Goal: Task Accomplishment & Management: Complete application form

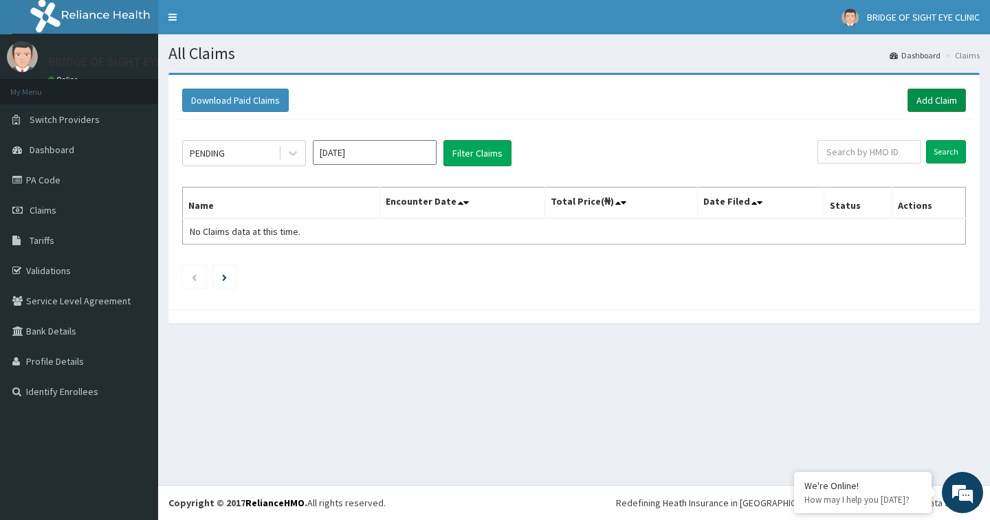
click at [932, 98] on link "Add Claim" at bounding box center [936, 100] width 58 height 23
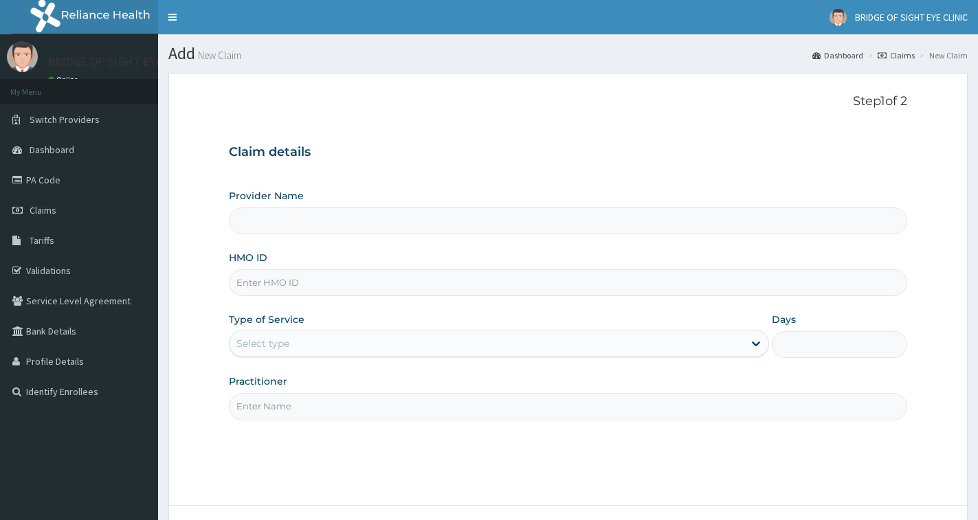
click at [311, 276] on input "HMO ID" at bounding box center [568, 282] width 678 height 27
paste input "LPD/10130/A"
type input "LPD/10130/A"
type input "BRIDGE OF SIGHT EYE CLINIC"
type input "LPD/10130/A"
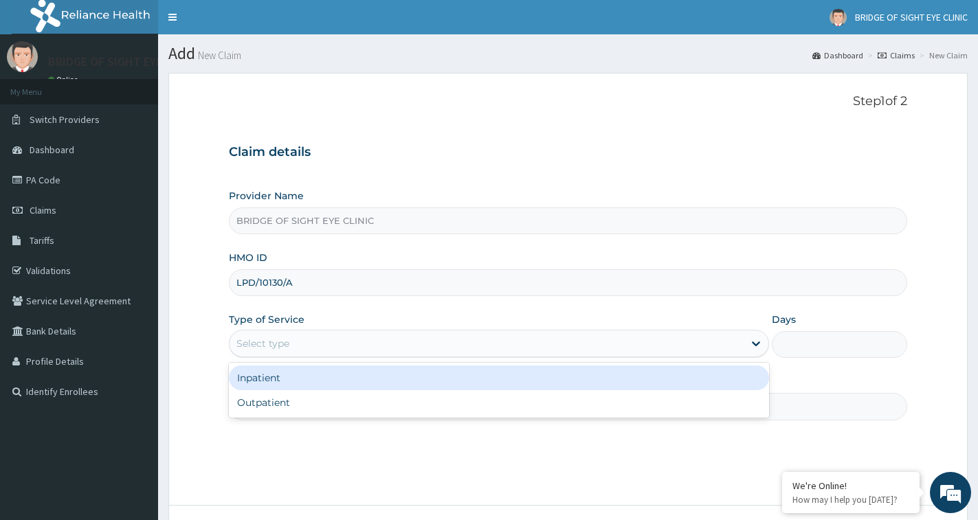
click at [241, 351] on div "Select type" at bounding box center [487, 344] width 514 height 22
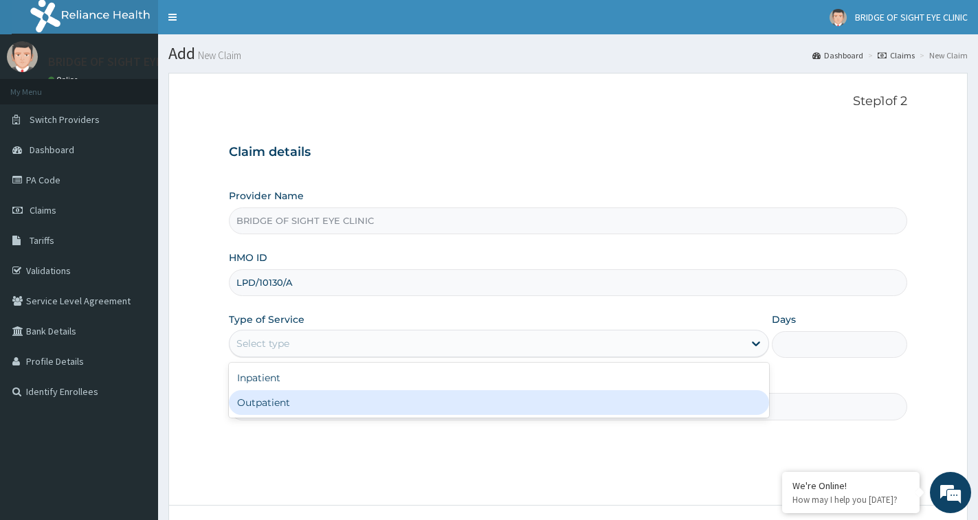
click at [255, 401] on div "Outpatient" at bounding box center [499, 402] width 540 height 25
type input "1"
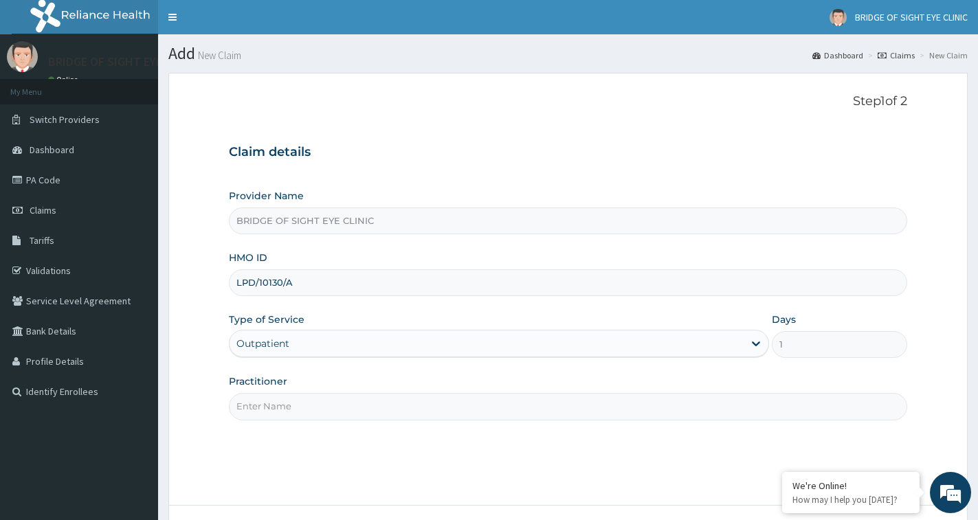
click at [328, 411] on input "Practitioner" at bounding box center [568, 406] width 678 height 27
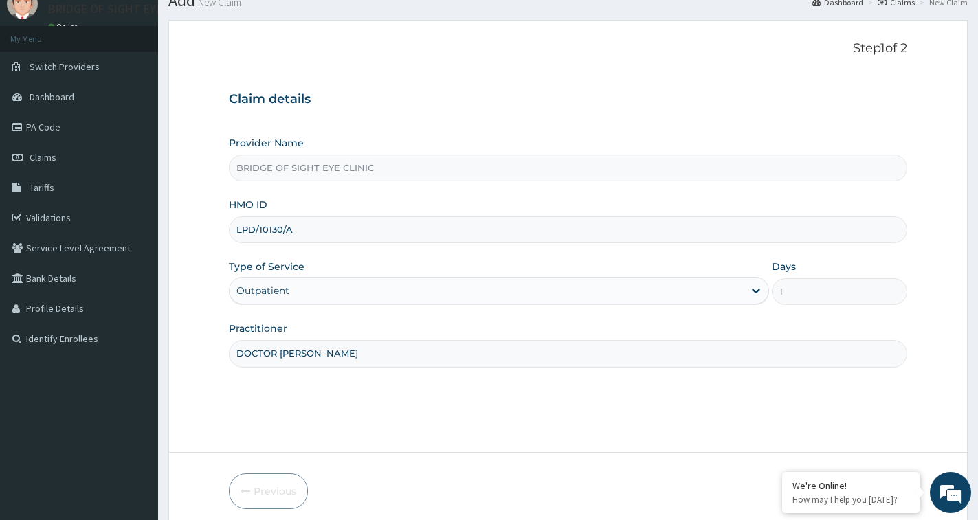
scroll to position [109, 0]
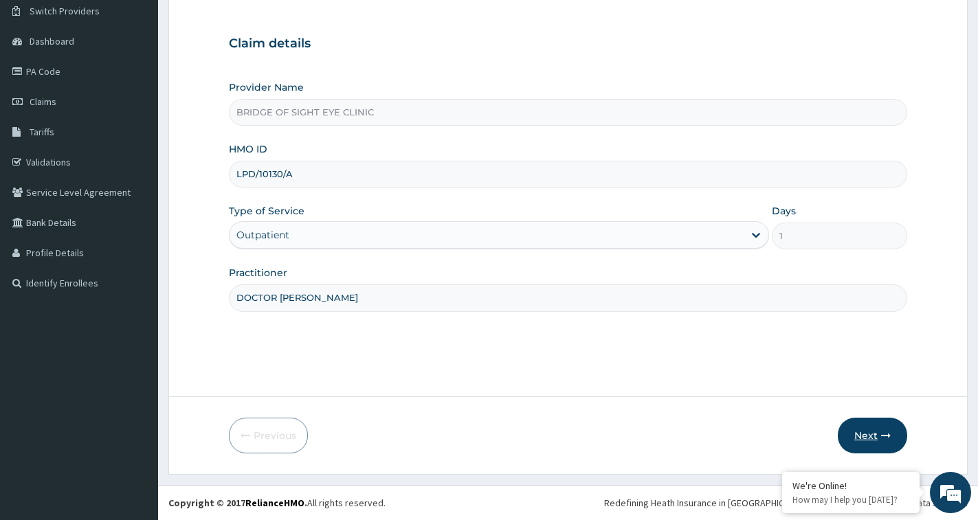
type input "DOCTOR [PERSON_NAME]"
click at [861, 427] on button "Next" at bounding box center [872, 436] width 69 height 36
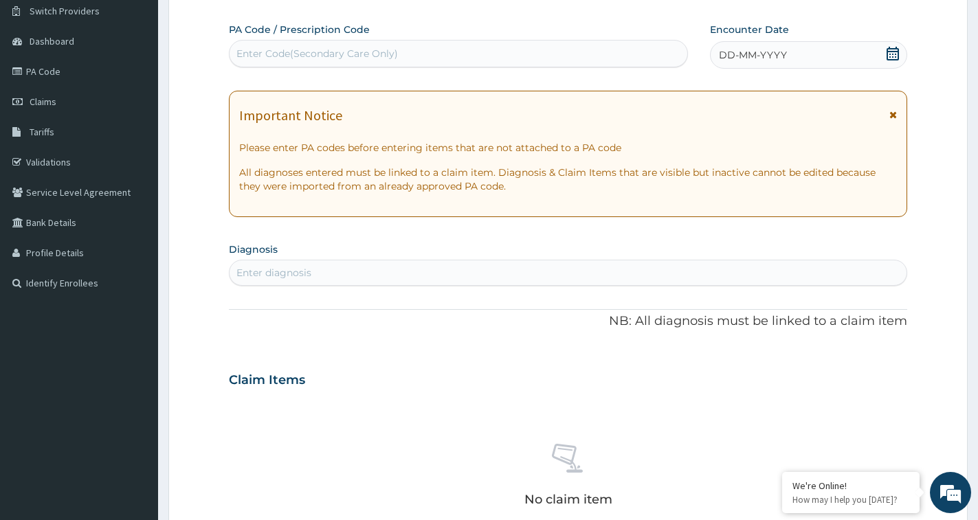
scroll to position [0, 0]
click at [372, 52] on div "Enter Code(Secondary Care Only)" at bounding box center [317, 54] width 162 height 14
paste input "PA/E85AD9"
type input "PA/E85AD9"
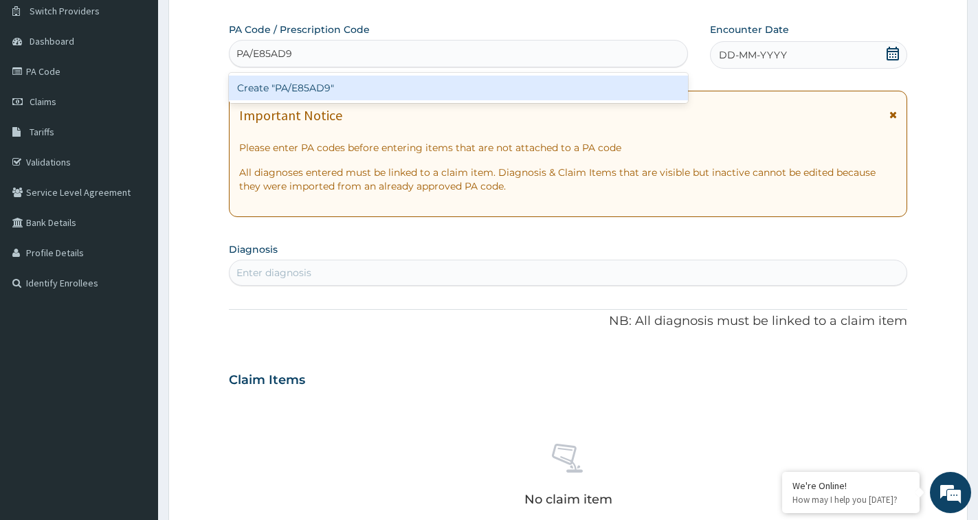
click at [364, 78] on div "Create "PA/E85AD9"" at bounding box center [458, 88] width 459 height 25
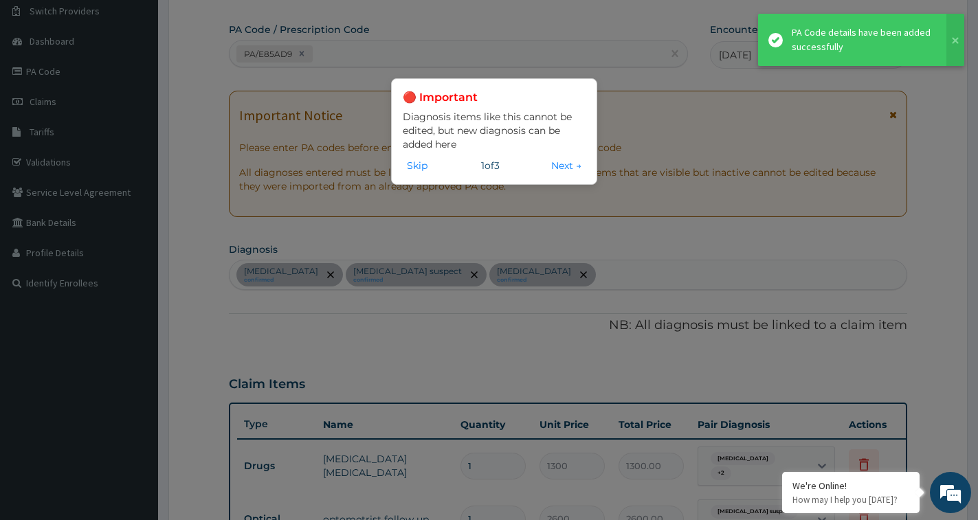
scroll to position [115, 0]
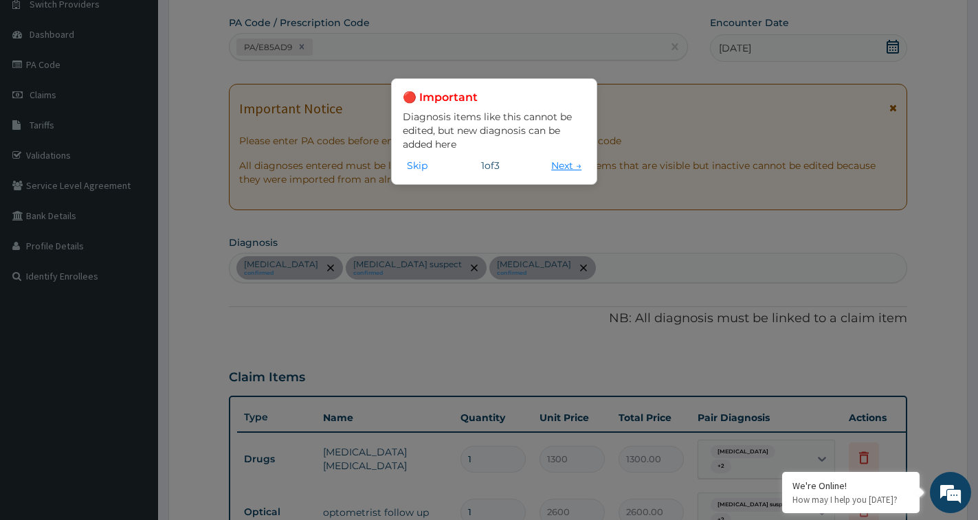
click at [577, 160] on button "Next →" at bounding box center [566, 165] width 38 height 15
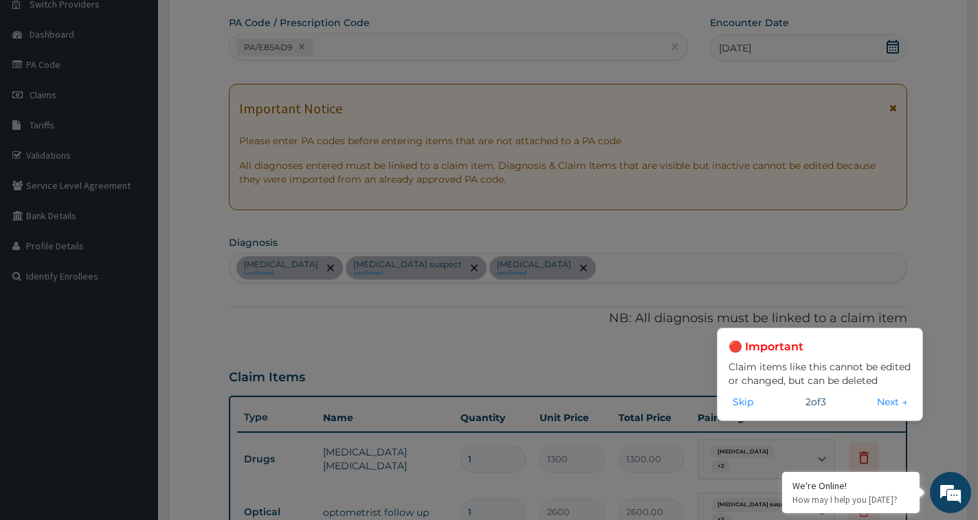
click at [893, 406] on button "Next →" at bounding box center [892, 402] width 38 height 15
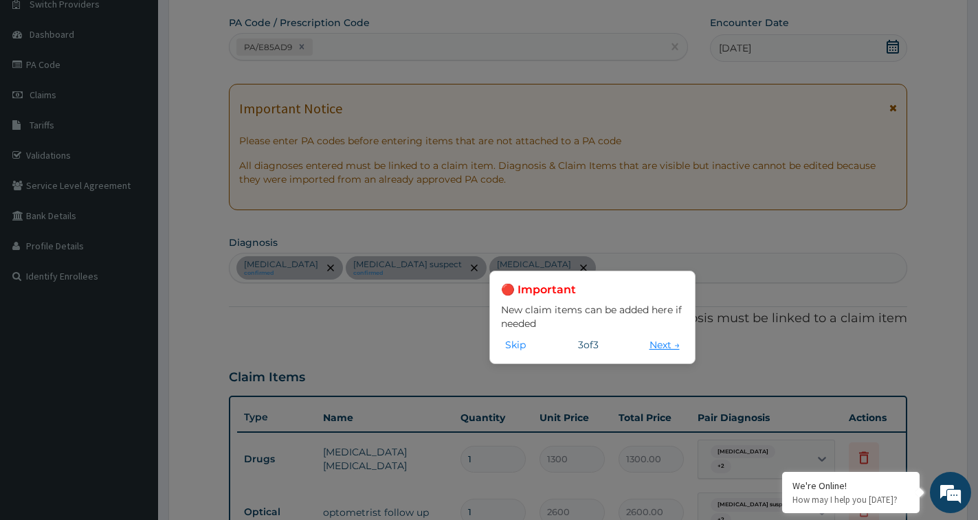
click at [657, 349] on button "Next →" at bounding box center [664, 345] width 38 height 15
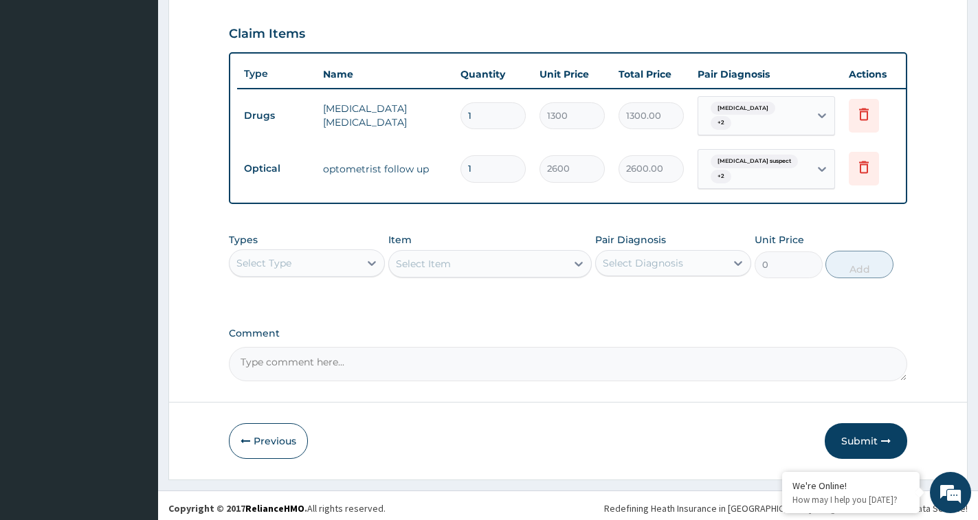
scroll to position [470, 0]
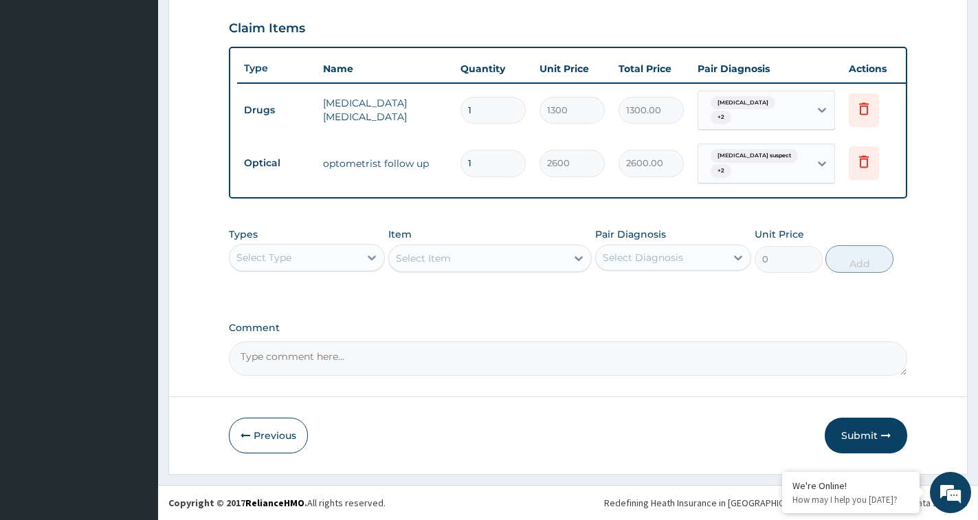
click at [852, 430] on button "Submit" at bounding box center [866, 436] width 82 height 36
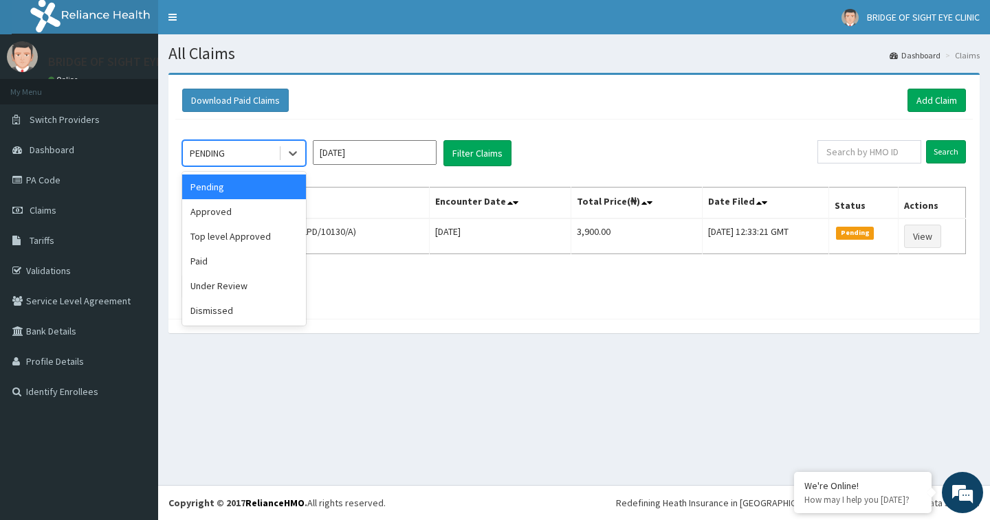
click at [240, 157] on div "PENDING" at bounding box center [231, 153] width 96 height 22
click at [251, 214] on div "Approved" at bounding box center [244, 211] width 124 height 25
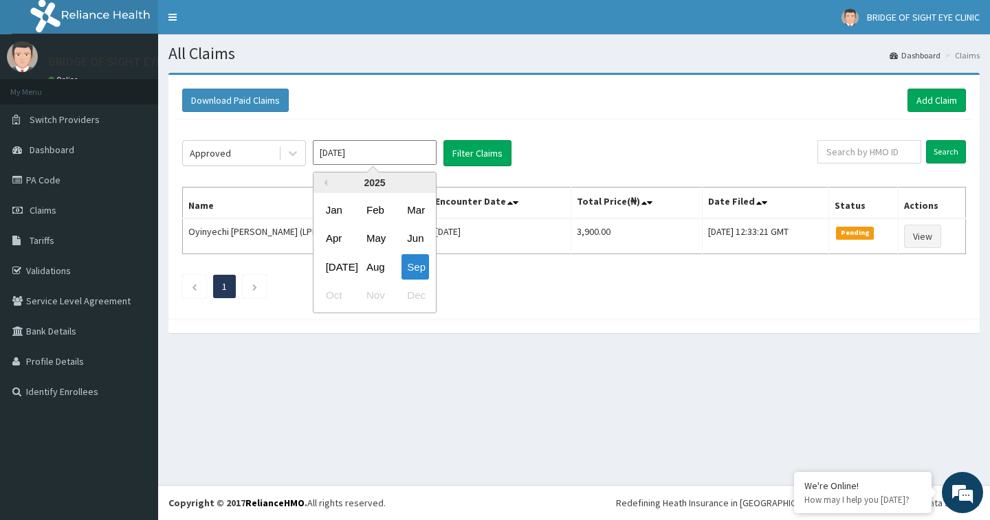
click at [379, 151] on input "Sep 2025" at bounding box center [375, 152] width 124 height 25
drag, startPoint x: 425, startPoint y: 264, endPoint x: 429, endPoint y: 202, distance: 62.0
click at [426, 262] on div "Sep" at bounding box center [414, 266] width 27 height 25
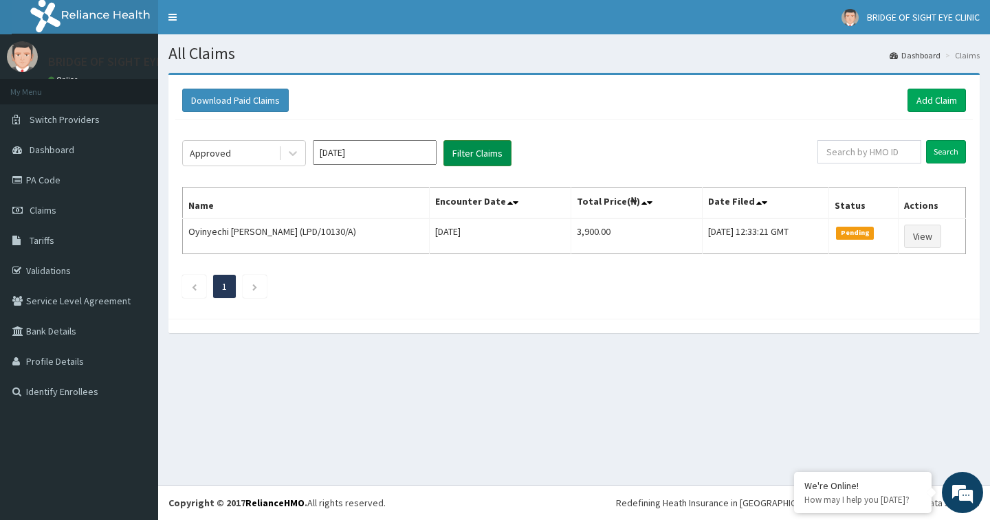
click at [463, 154] on button "Filter Claims" at bounding box center [477, 153] width 68 height 26
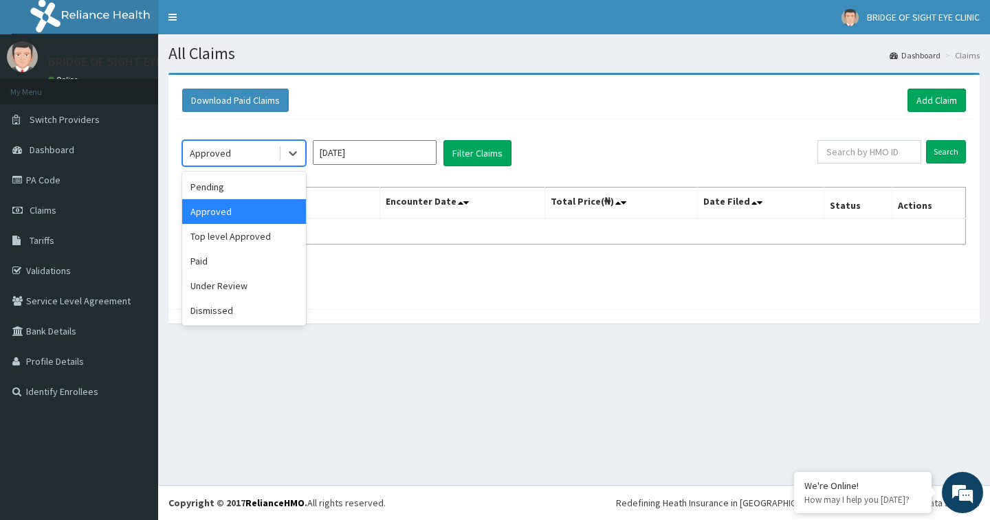
click at [205, 148] on div "Approved" at bounding box center [210, 153] width 41 height 14
click at [223, 234] on div "Top level Approved" at bounding box center [244, 236] width 124 height 25
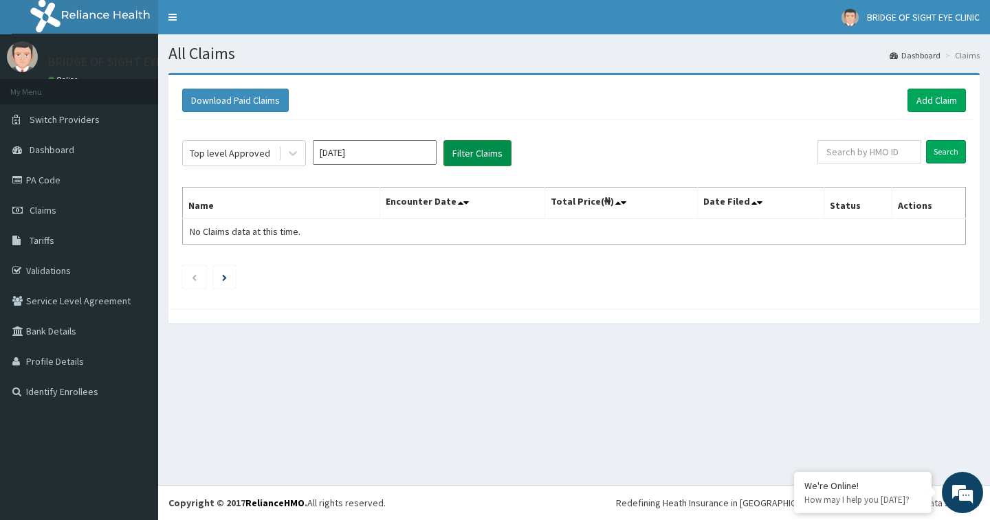
click at [457, 151] on button "Filter Claims" at bounding box center [477, 153] width 68 height 26
click at [458, 151] on button "Filter Claims" at bounding box center [477, 153] width 68 height 26
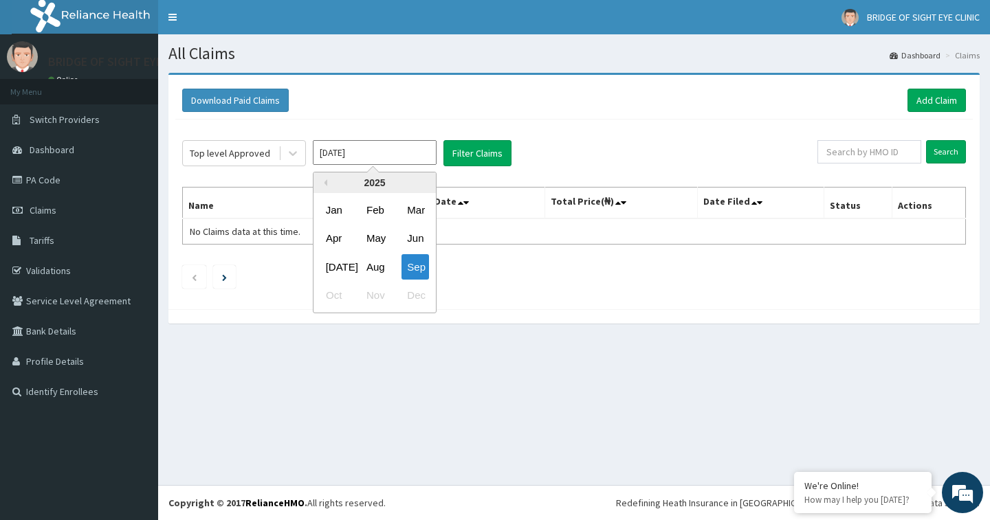
click at [346, 161] on input "[DATE]" at bounding box center [375, 152] width 124 height 25
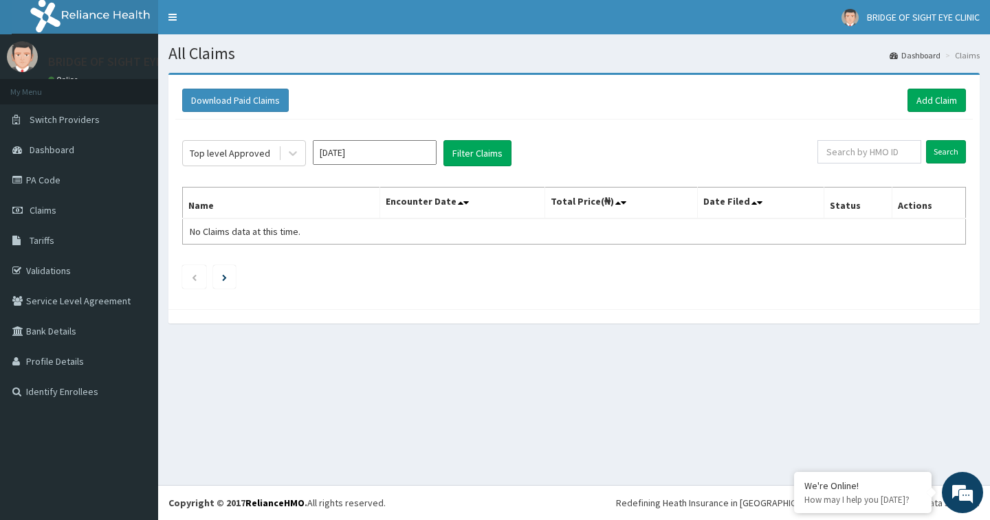
click at [566, 153] on div "Top level Approved Sep 2025 Filter Claims" at bounding box center [499, 153] width 635 height 26
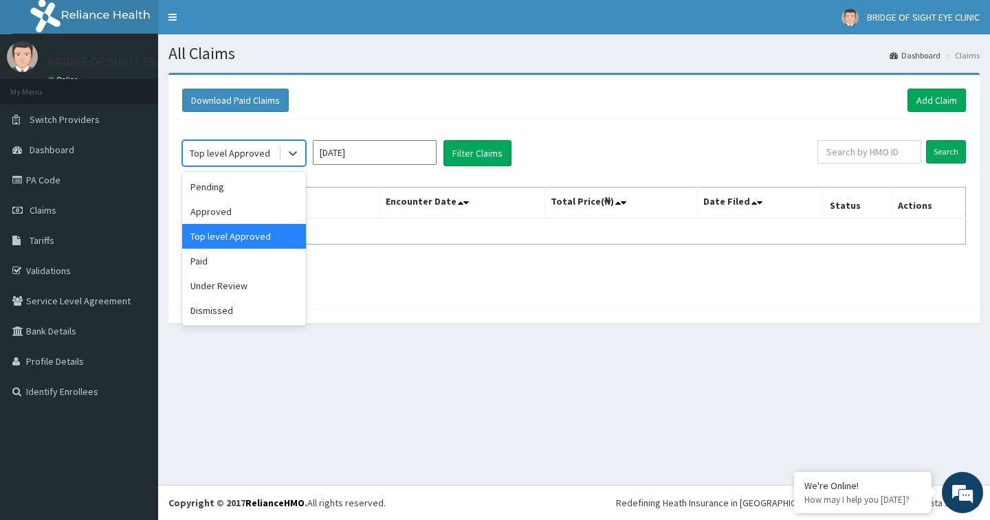
click at [239, 146] on div "Top level Approved" at bounding box center [231, 153] width 96 height 22
click at [238, 191] on div "Pending" at bounding box center [244, 187] width 124 height 25
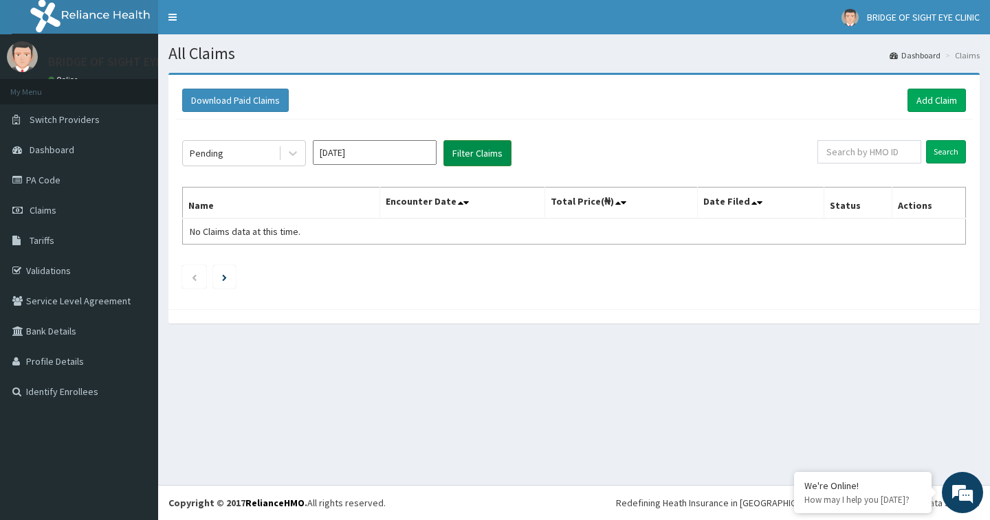
click at [471, 149] on button "Filter Claims" at bounding box center [477, 153] width 68 height 26
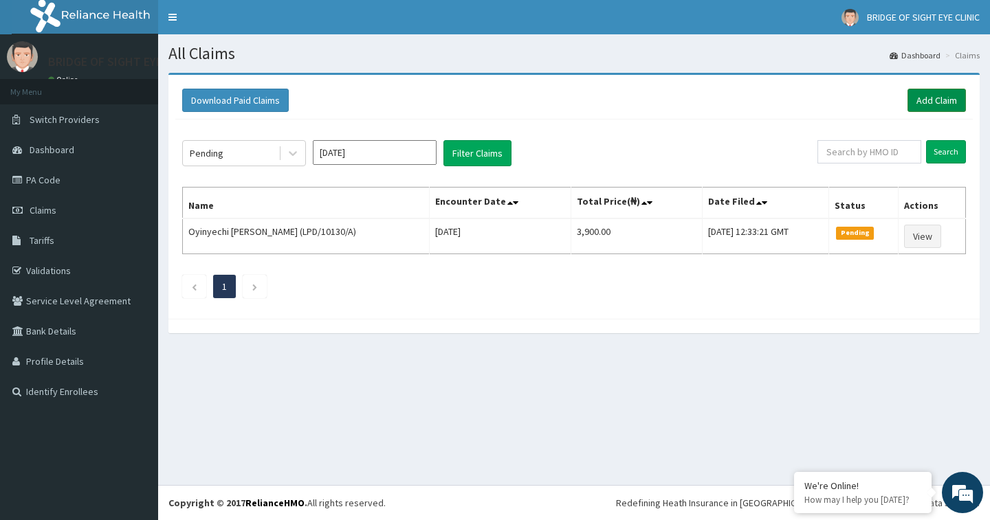
click at [934, 104] on link "Add Claim" at bounding box center [936, 100] width 58 height 23
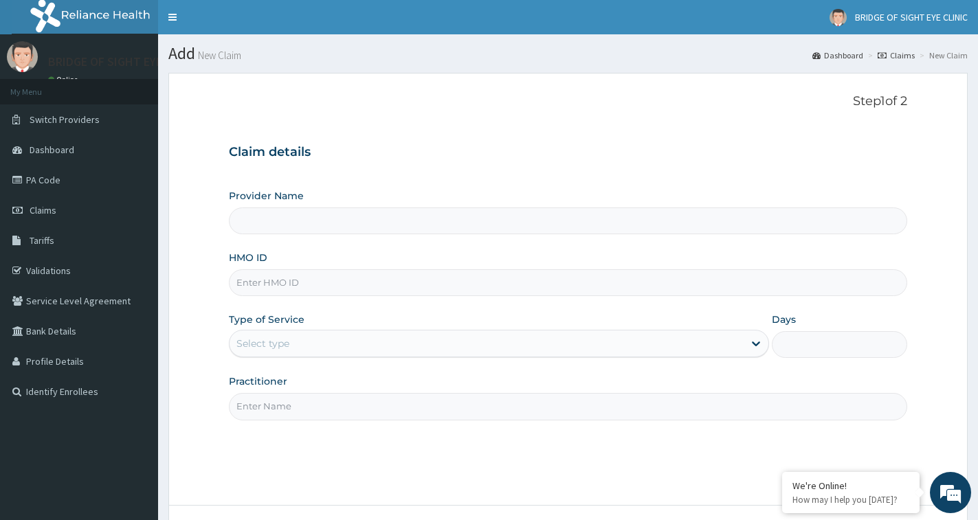
type input "BRIDGE OF SIGHT EYE CLINIC"
click at [406, 275] on input "HMO ID" at bounding box center [568, 282] width 678 height 27
paste input "BAH/10018/B"
type input "BAH/10018/B"
click at [329, 339] on div "Select type" at bounding box center [487, 344] width 514 height 22
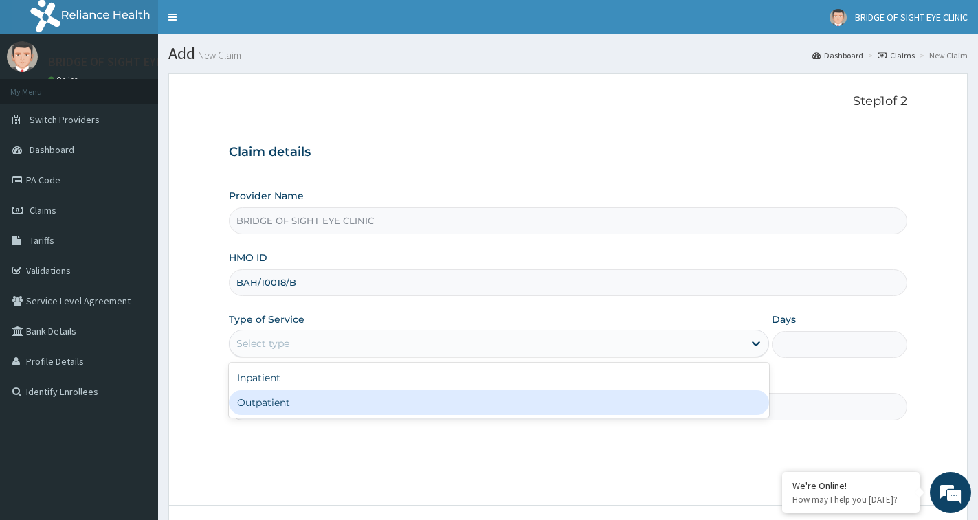
click at [296, 409] on div "Outpatient" at bounding box center [499, 402] width 540 height 25
type input "1"
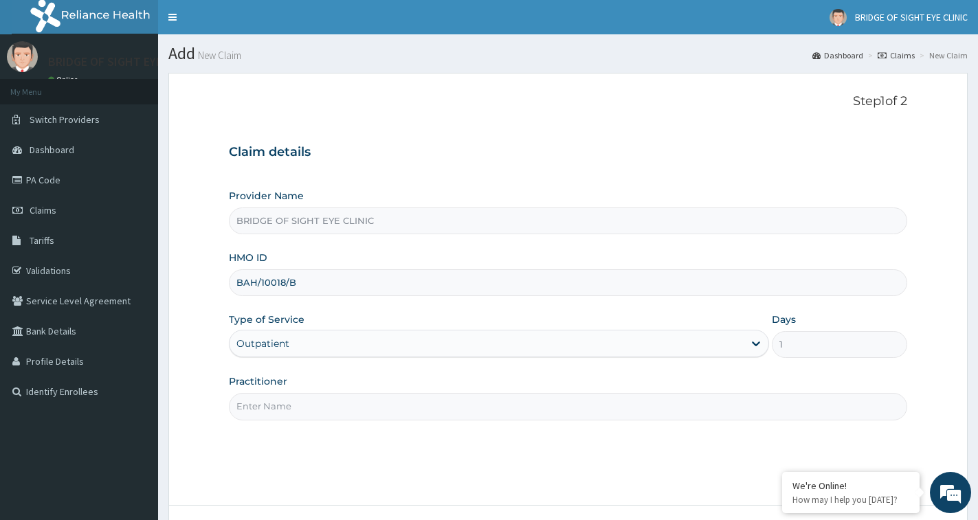
click at [280, 397] on input "Practitioner" at bounding box center [568, 406] width 678 height 27
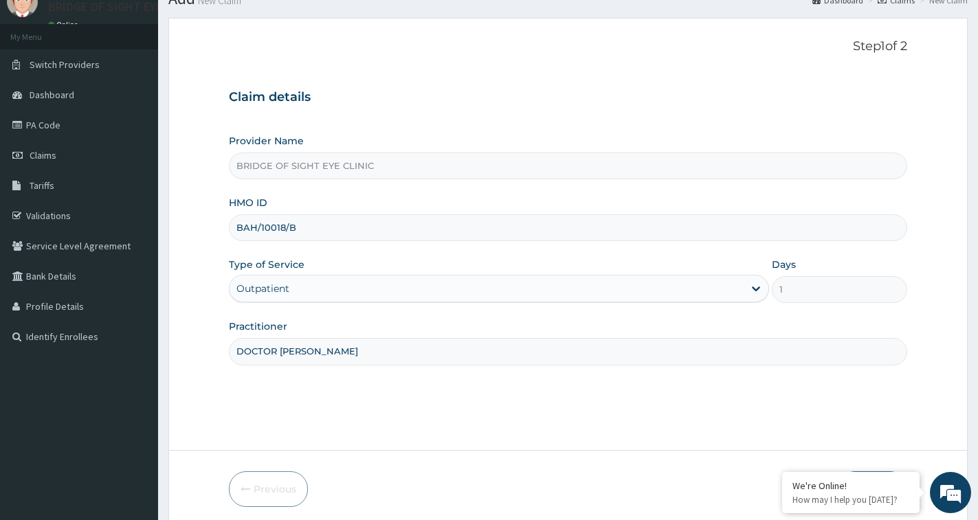
scroll to position [109, 0]
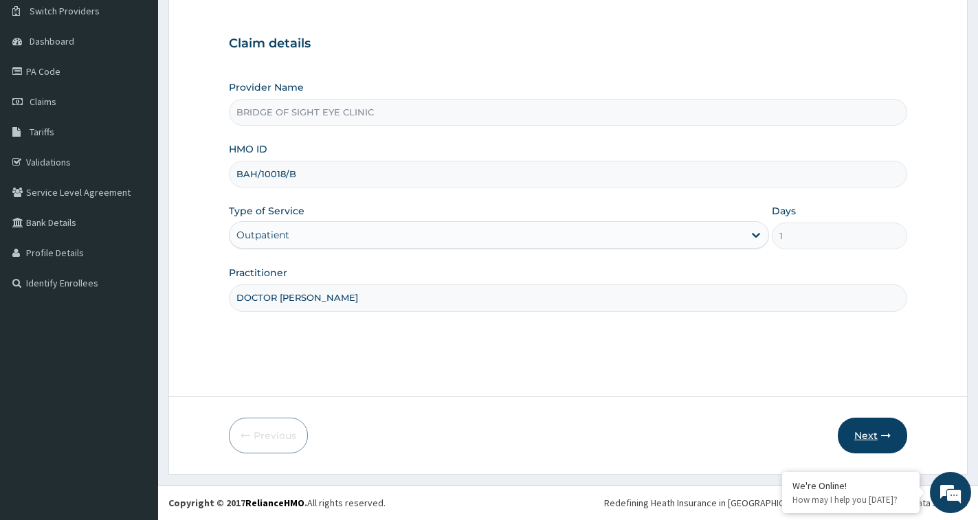
type input "DOCTOR TONY"
click at [852, 434] on button "Next" at bounding box center [872, 436] width 69 height 36
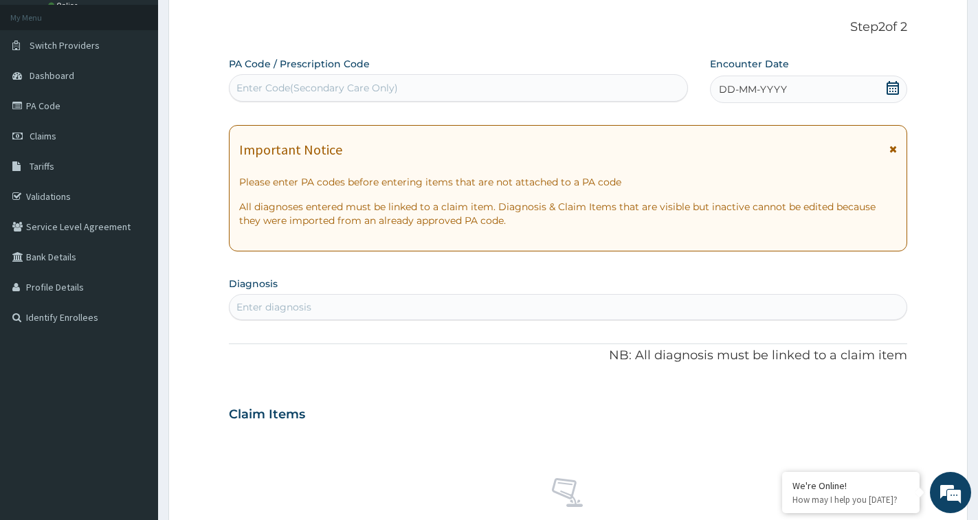
scroll to position [40, 0]
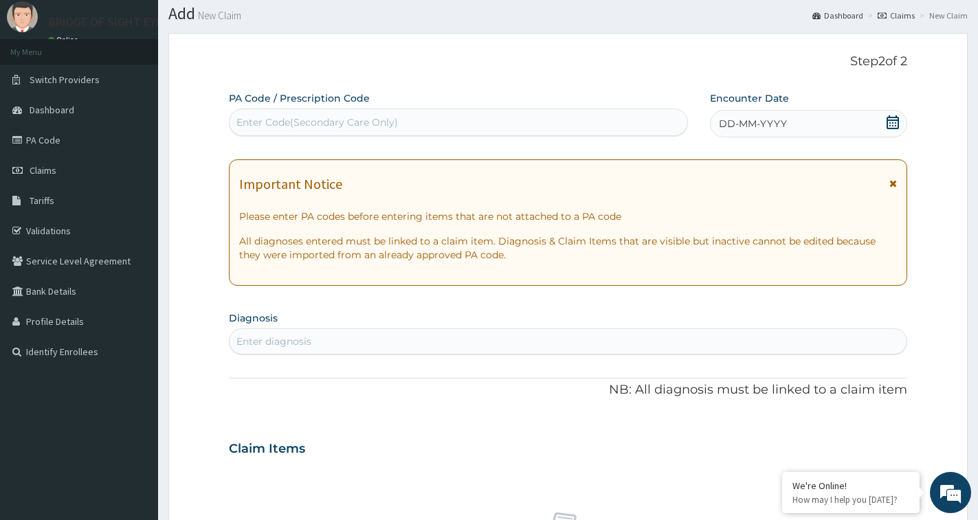
click at [322, 120] on div "Enter Code(Secondary Care Only)" at bounding box center [317, 122] width 162 height 14
paste input "PA/F92E7F"
type input "PA/F92E7F"
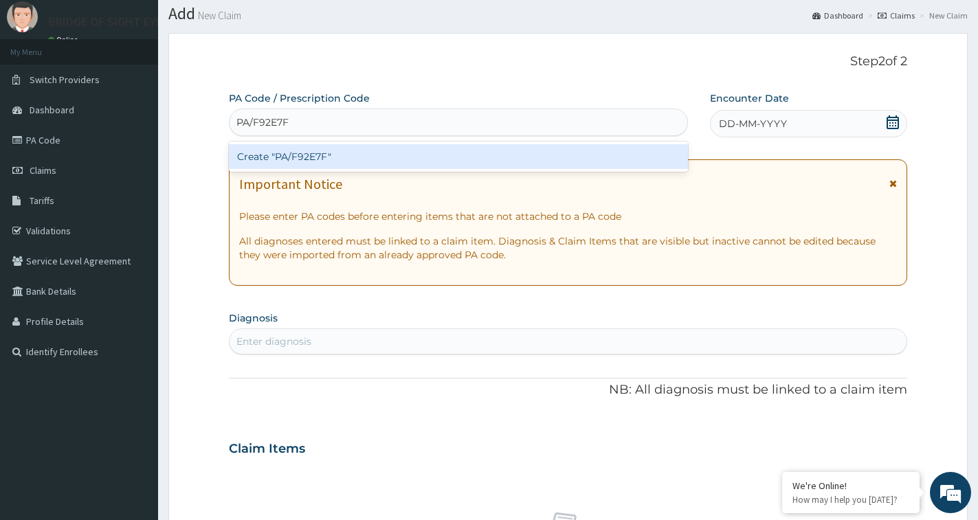
click at [302, 153] on div "Create "PA/F92E7F"" at bounding box center [458, 156] width 459 height 25
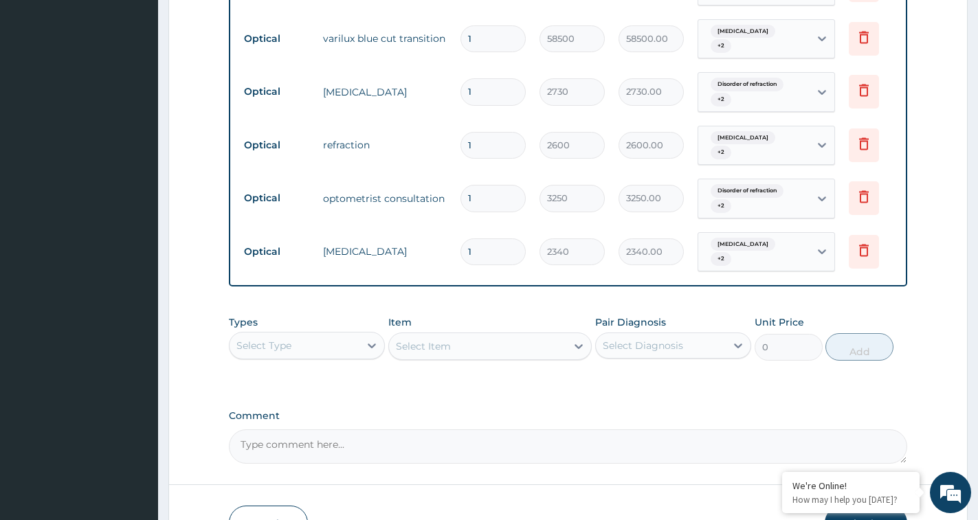
scroll to position [814, 0]
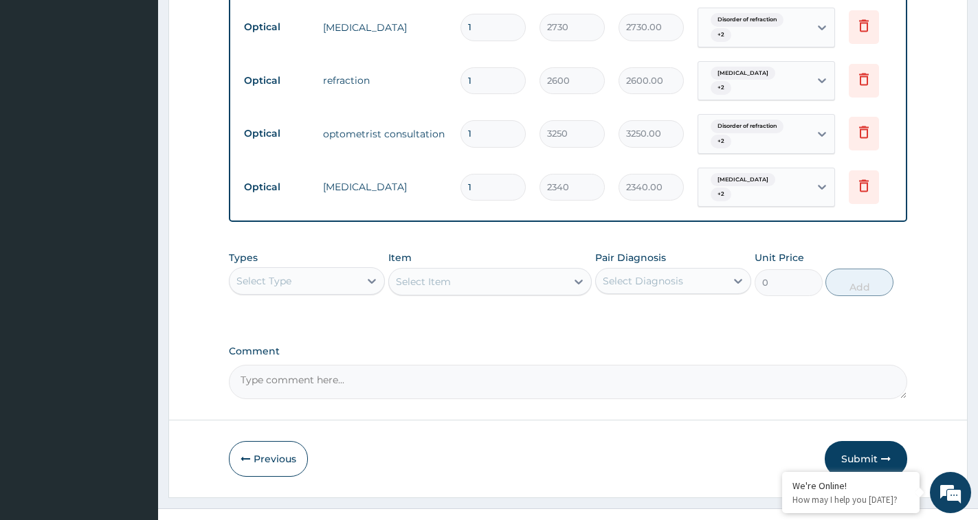
click at [313, 365] on textarea "Comment" at bounding box center [568, 382] width 678 height 34
type textarea "LENS APPROVED AT #50,000."
click at [838, 441] on button "Submit" at bounding box center [866, 459] width 82 height 36
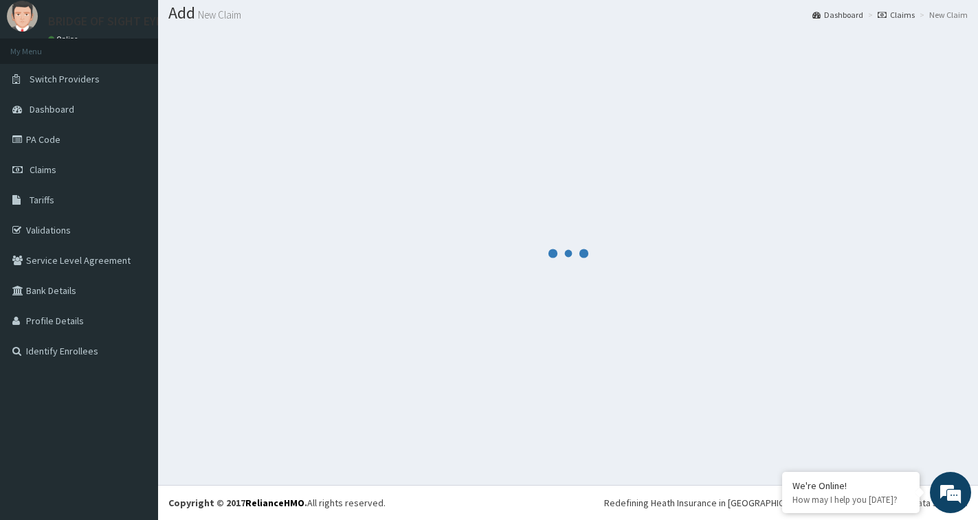
scroll to position [41, 0]
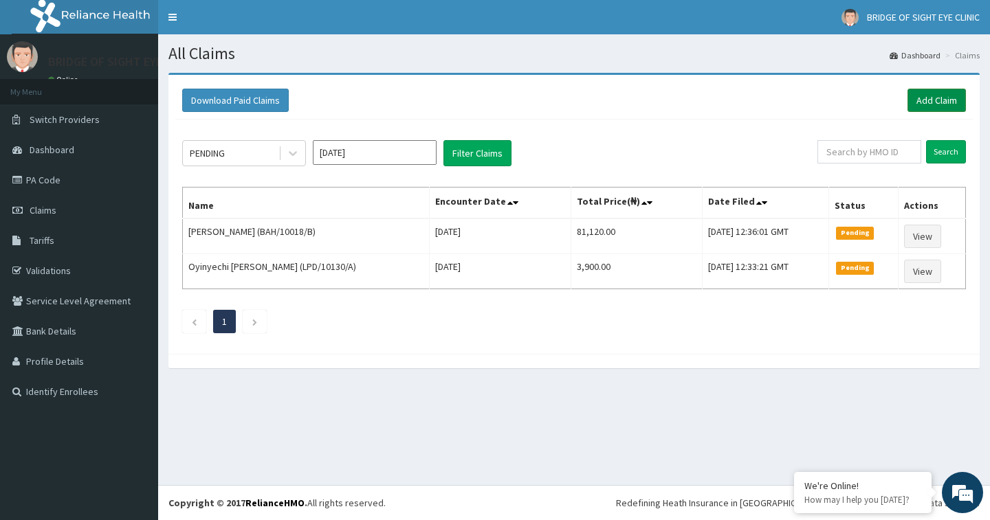
click at [942, 102] on link "Add Claim" at bounding box center [936, 100] width 58 height 23
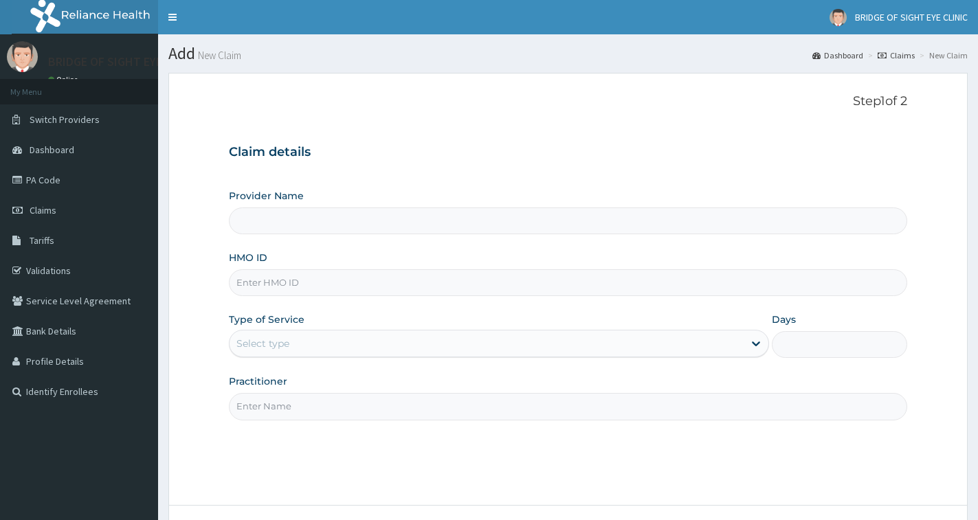
click at [319, 280] on input "HMO ID" at bounding box center [568, 282] width 678 height 27
paste input "BAH/10018/C"
type input "BAH/10018/C"
type input "BRIDGE OF SIGHT EYE CLINIC"
type input "BAH/10018/C"
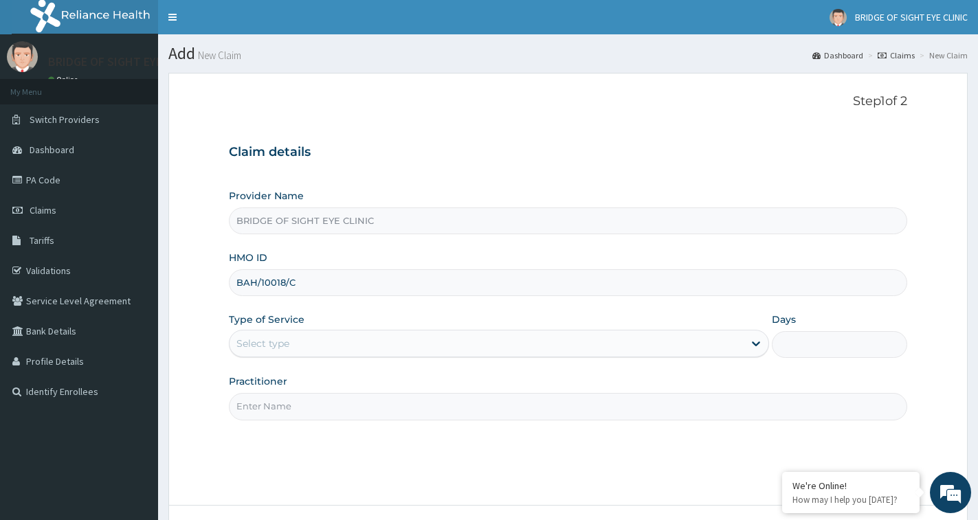
click at [318, 407] on input "Practitioner" at bounding box center [568, 406] width 678 height 27
type input "DOCTOR [PERSON_NAME]"
click at [284, 345] on div "Select type" at bounding box center [262, 344] width 53 height 14
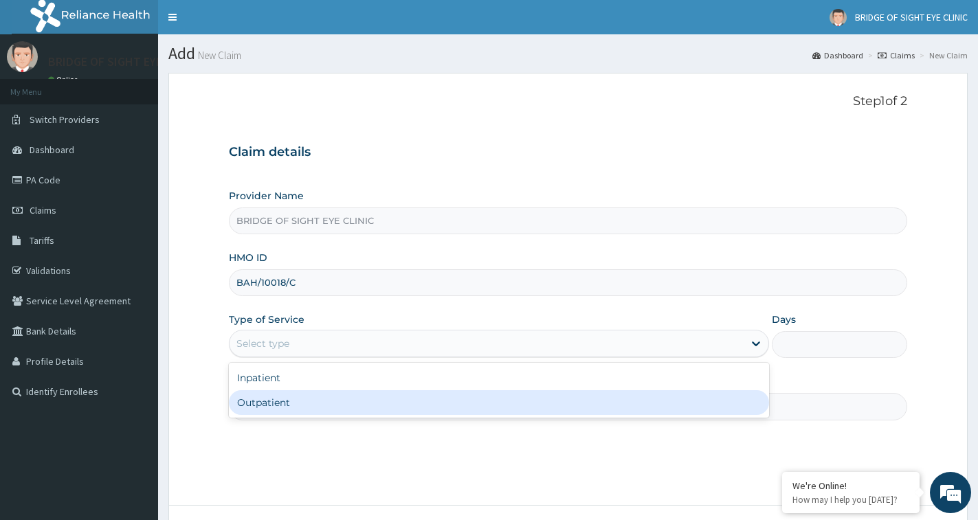
click at [293, 416] on div "Inpatient Outpatient" at bounding box center [499, 390] width 540 height 55
click at [294, 405] on div "Outpatient" at bounding box center [499, 402] width 540 height 25
type input "1"
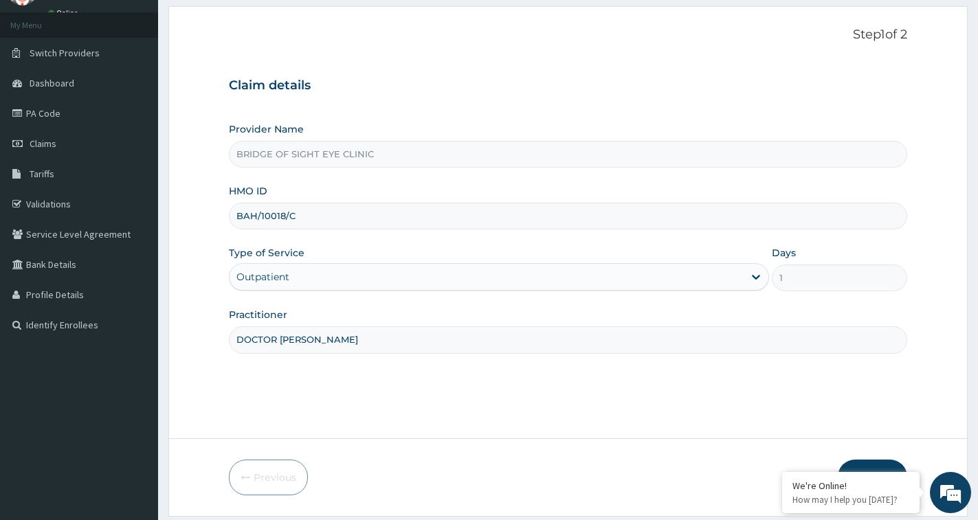
scroll to position [109, 0]
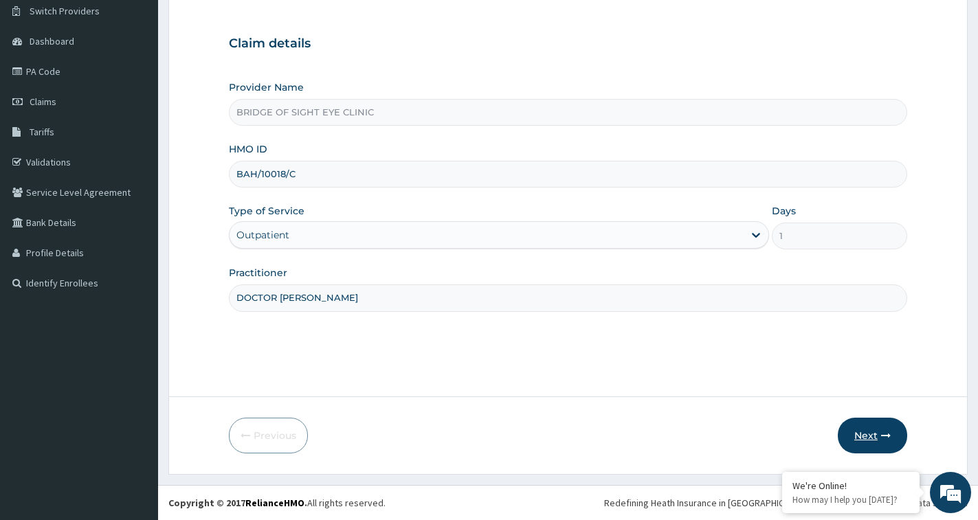
click at [870, 430] on button "Next" at bounding box center [872, 436] width 69 height 36
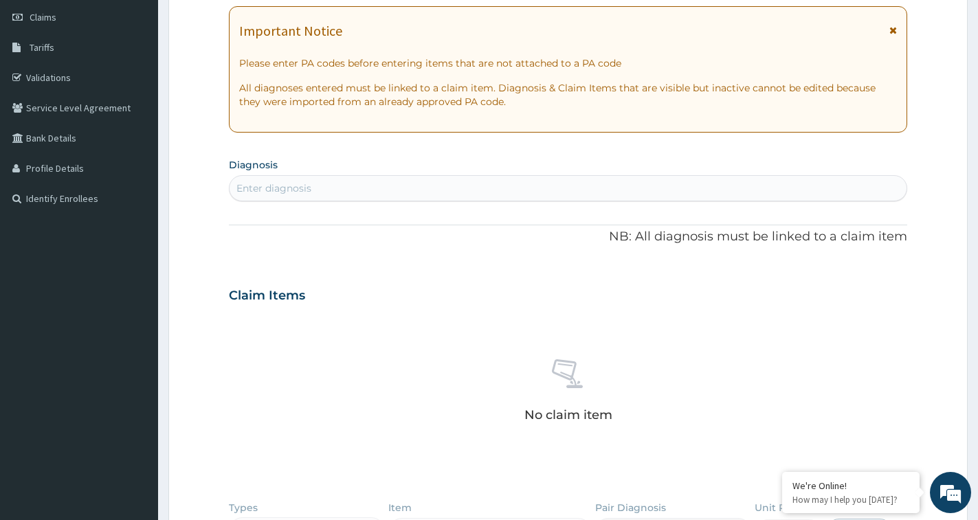
scroll to position [0, 0]
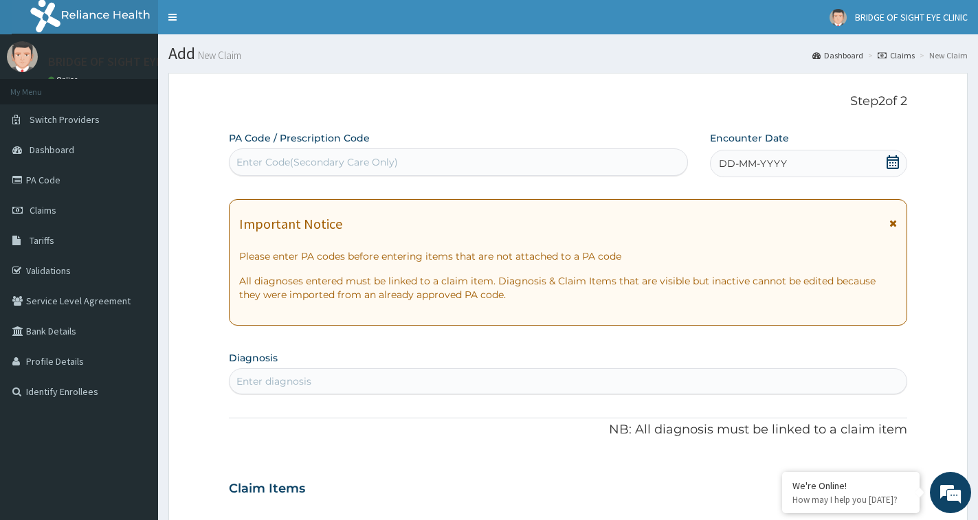
drag, startPoint x: 408, startPoint y: 161, endPoint x: 410, endPoint y: 181, distance: 20.8
click at [410, 160] on div "Enter Code(Secondary Care Only)" at bounding box center [459, 162] width 458 height 22
paste input "PA/05A633"
type input "PA/05A633"
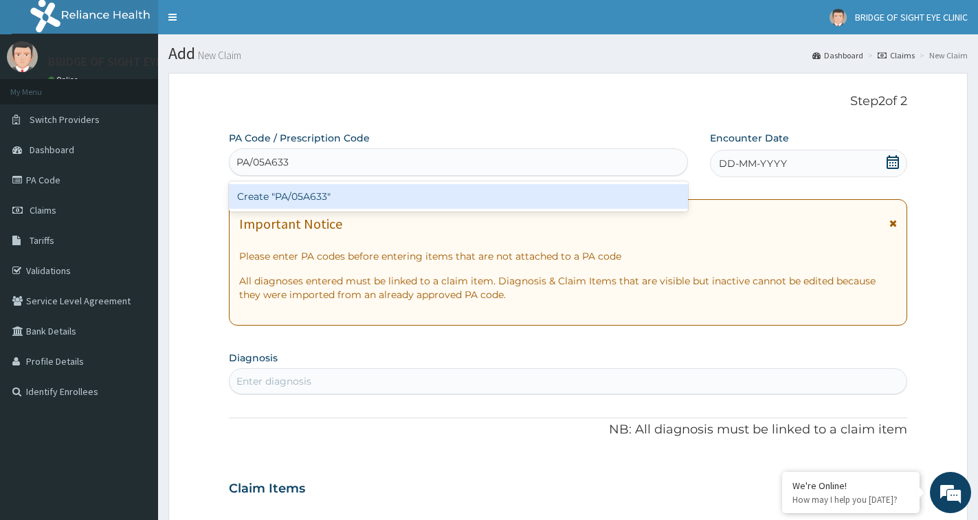
click at [423, 192] on div "Create "PA/05A633"" at bounding box center [458, 196] width 459 height 25
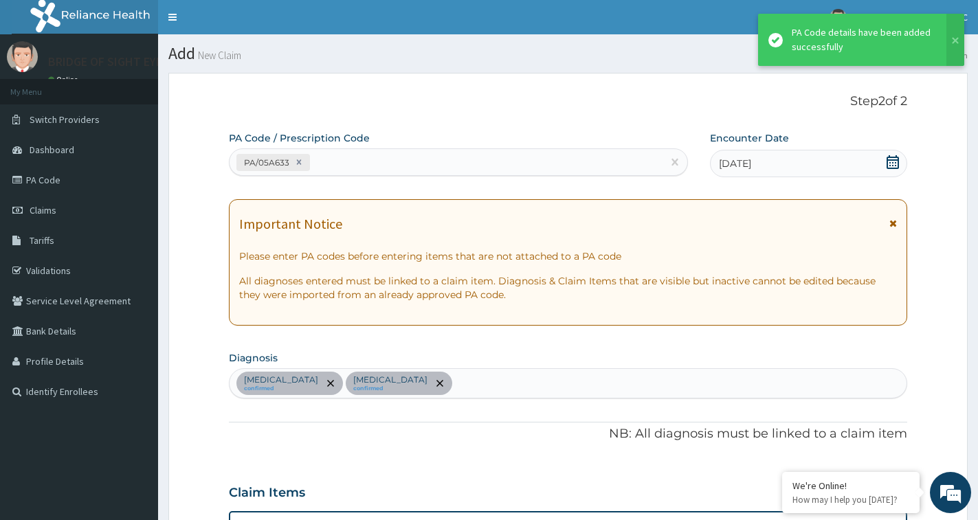
scroll to position [670, 0]
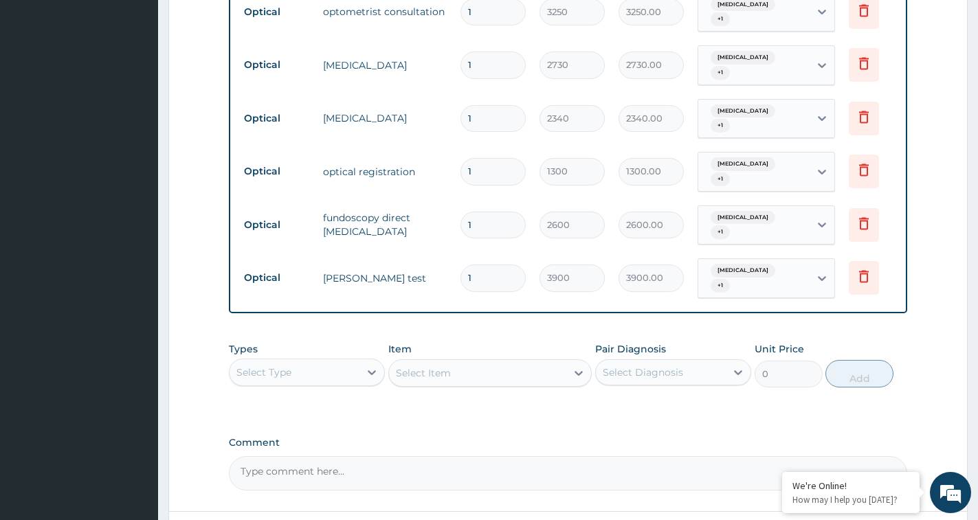
click at [487, 362] on div "Select Item" at bounding box center [489, 373] width 203 height 27
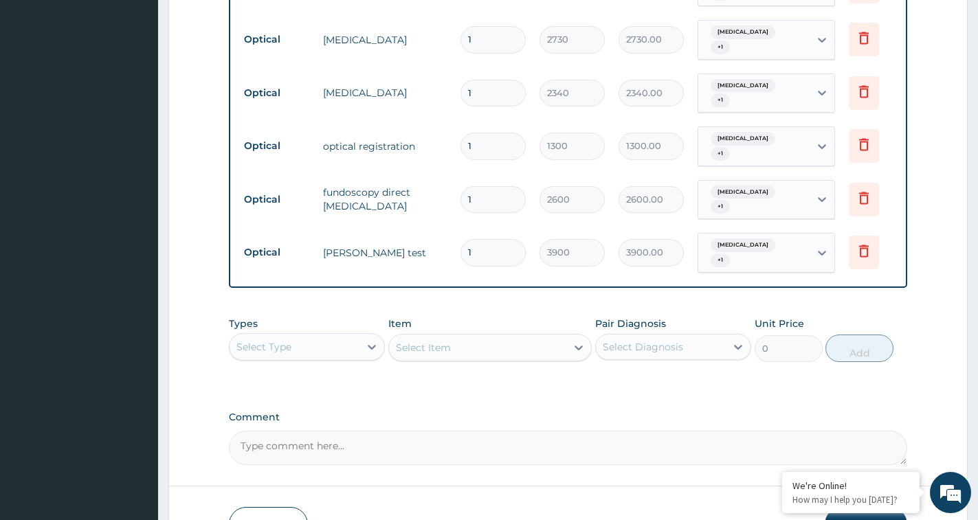
scroll to position [778, 0]
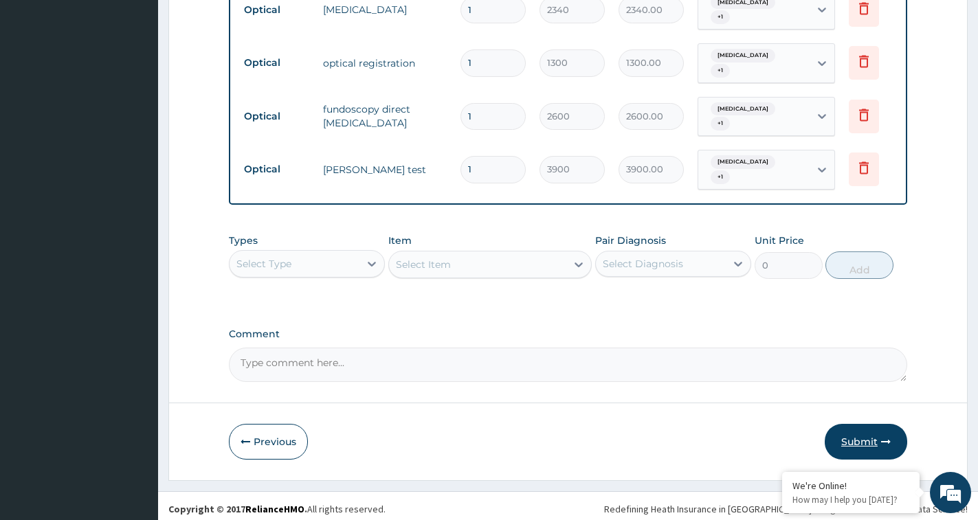
click at [874, 439] on button "Submit" at bounding box center [866, 442] width 82 height 36
